Goal: Find specific fact

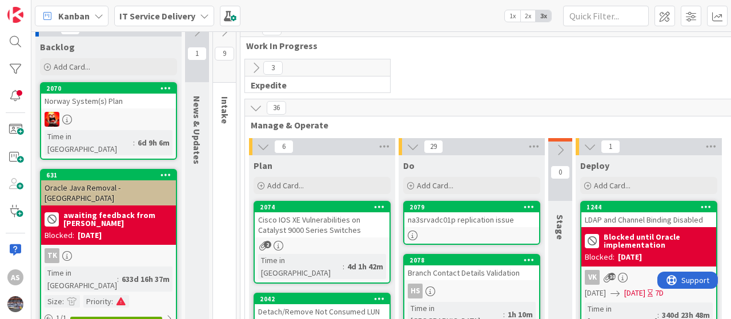
scroll to position [21, 0]
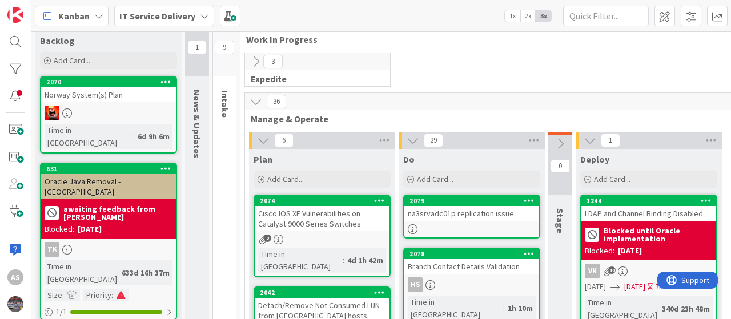
click at [442, 229] on div at bounding box center [472, 230] width 135 height 10
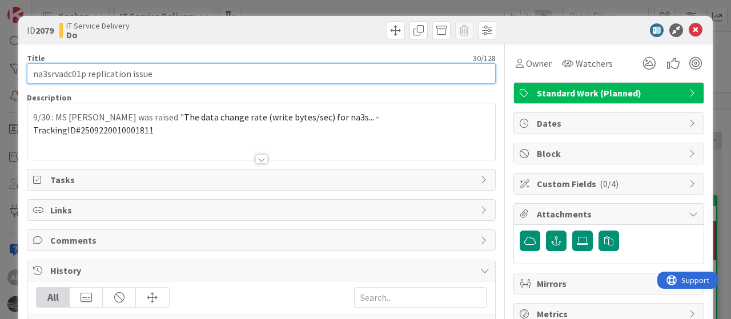
click at [70, 75] on input "na3srvadc01p replication issue" at bounding box center [261, 73] width 469 height 21
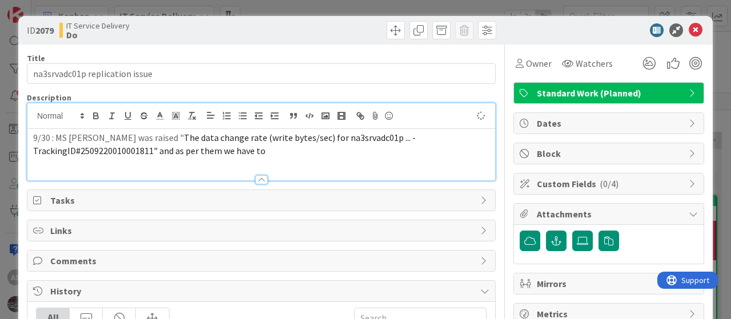
click at [115, 127] on div "9/30 : MS case was raised " The data change rate (write bytes/sec) for na3srvad…" at bounding box center [261, 141] width 468 height 77
click at [115, 127] on div at bounding box center [261, 116] width 468 height 26
click at [115, 150] on span "The data change rate (write bytes/sec) for na3srvadc01p ... - TrackingID#250922…" at bounding box center [225, 144] width 385 height 25
copy span "2509220010001811"
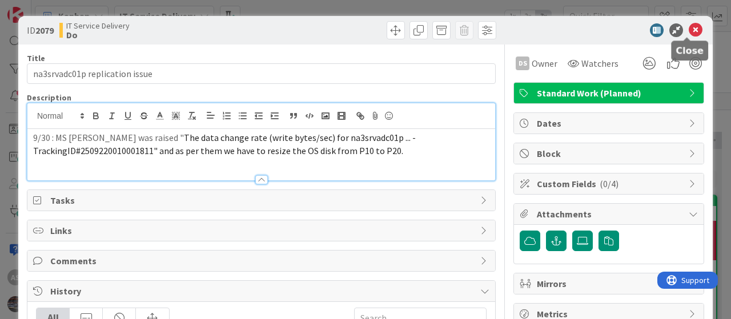
click at [689, 28] on icon at bounding box center [696, 30] width 14 height 14
